Goal: Information Seeking & Learning: Learn about a topic

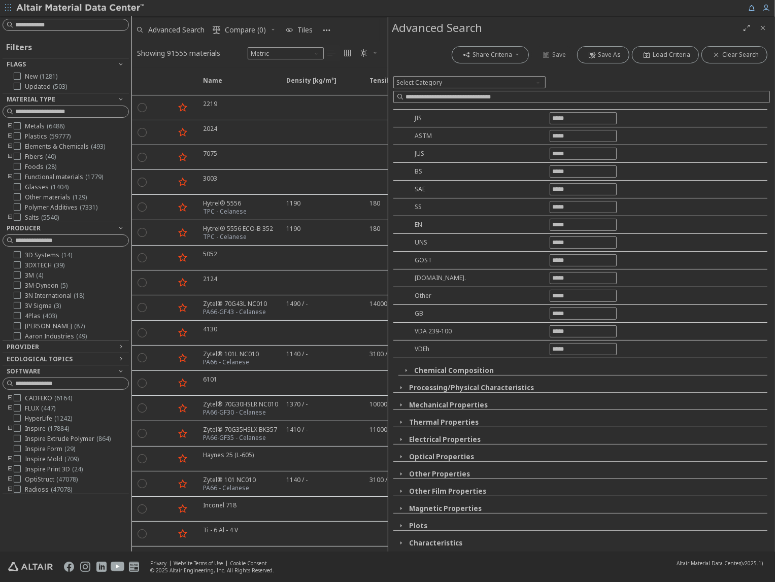
click at [760, 30] on icon "Close" at bounding box center [763, 28] width 8 height 8
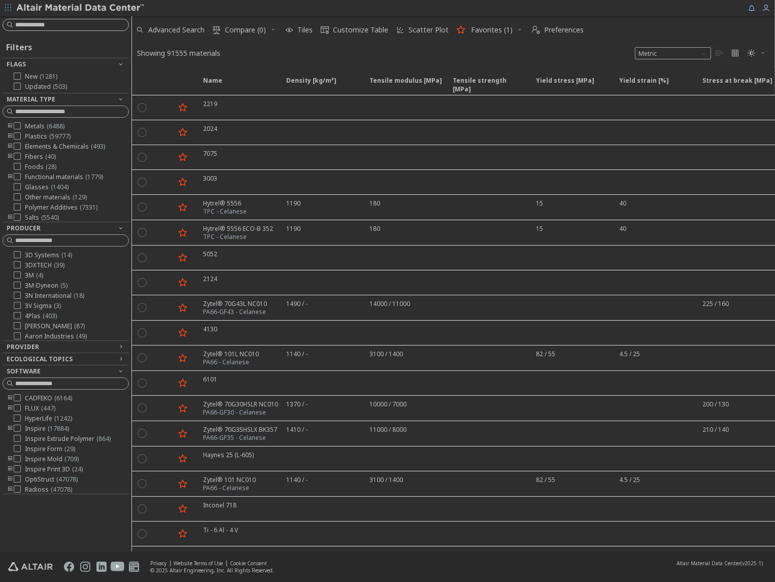
click at [47, 24] on input at bounding box center [71, 25] width 113 height 10
click at [177, 29] on span "Advanced Search" at bounding box center [176, 29] width 56 height 7
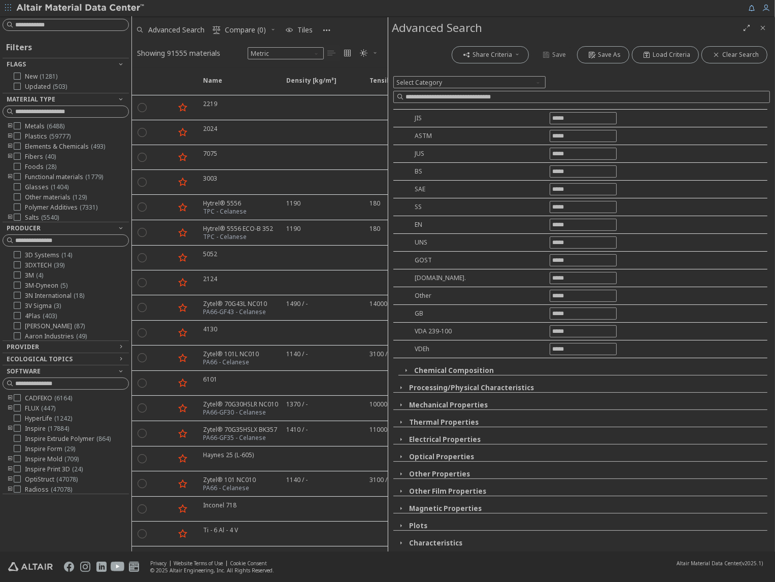
click at [759, 26] on icon "Close" at bounding box center [763, 28] width 8 height 8
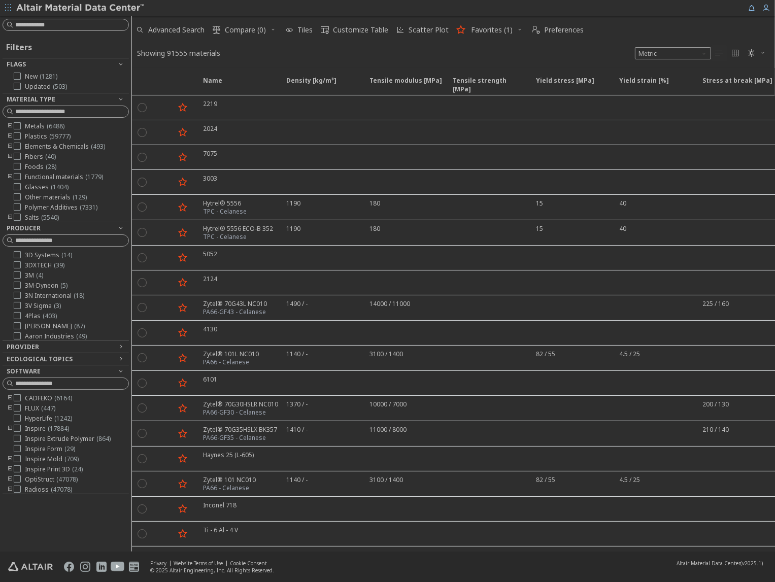
click at [11, 156] on icon "toogle group" at bounding box center [10, 157] width 7 height 8
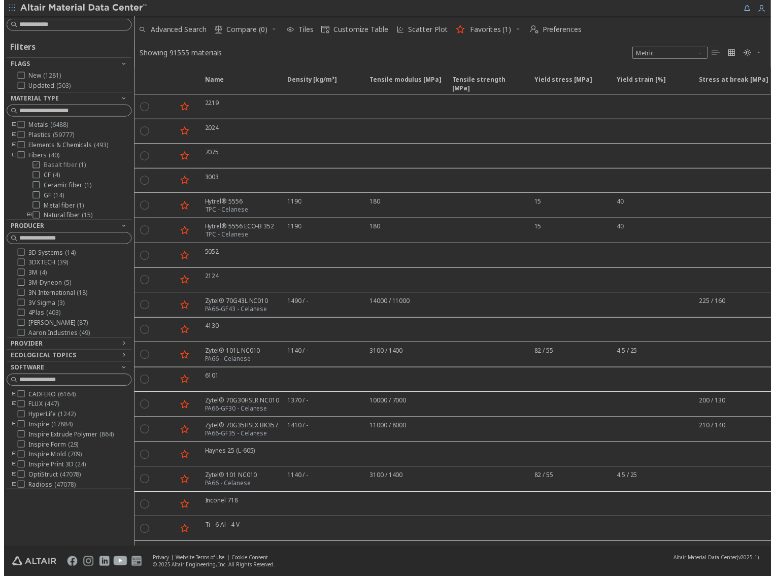
scroll to position [51, 0]
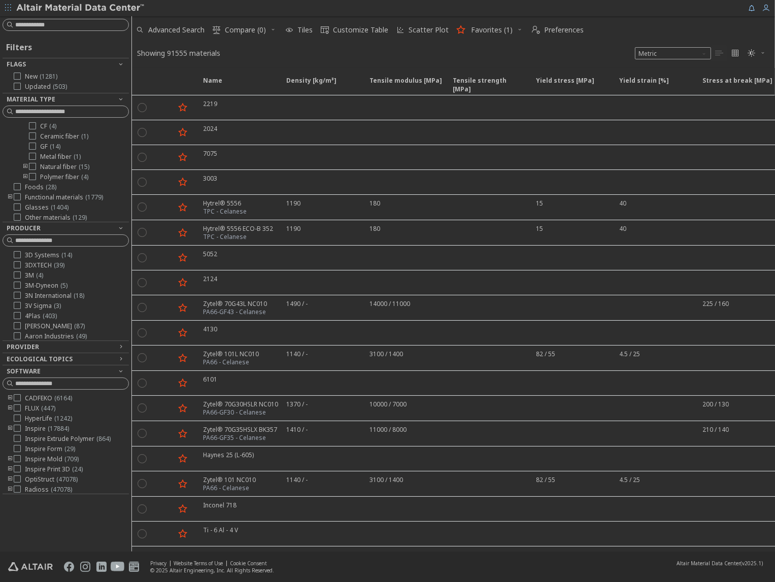
click at [26, 175] on icon "toogle group" at bounding box center [25, 177] width 7 height 8
click at [51, 187] on div at bounding box center [47, 186] width 7 height 7
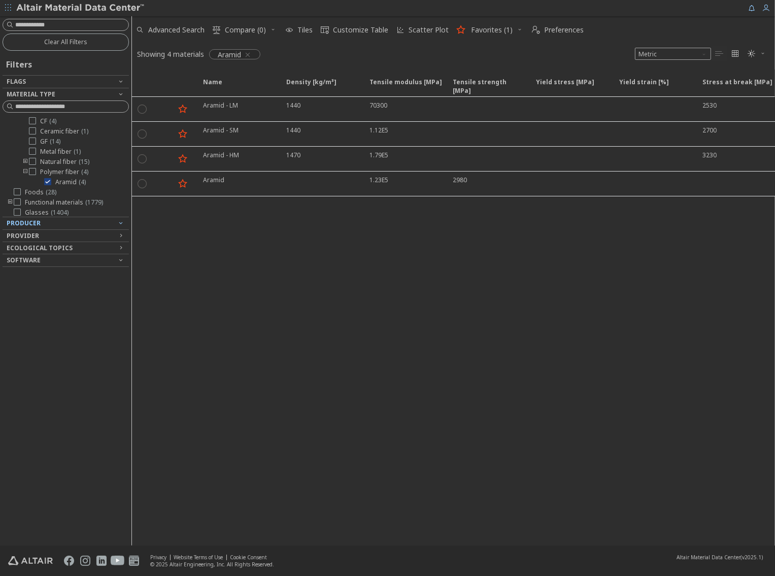
click at [53, 219] on div "Producer" at bounding box center [62, 223] width 110 height 8
click at [123, 219] on icon "button" at bounding box center [121, 223] width 8 height 8
